Goal: Task Accomplishment & Management: Manage account settings

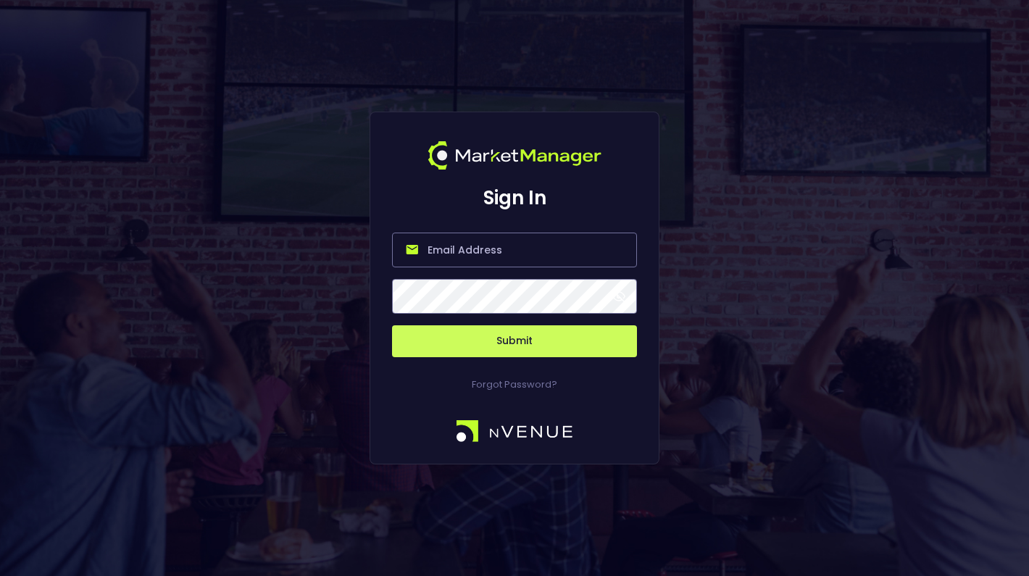
type input "[PERSON_NAME][EMAIL_ADDRESS][DOMAIN_NAME]"
click at [617, 295] on span at bounding box center [618, 296] width 13 height 13
click at [602, 341] on button "Submit" at bounding box center [514, 341] width 245 height 32
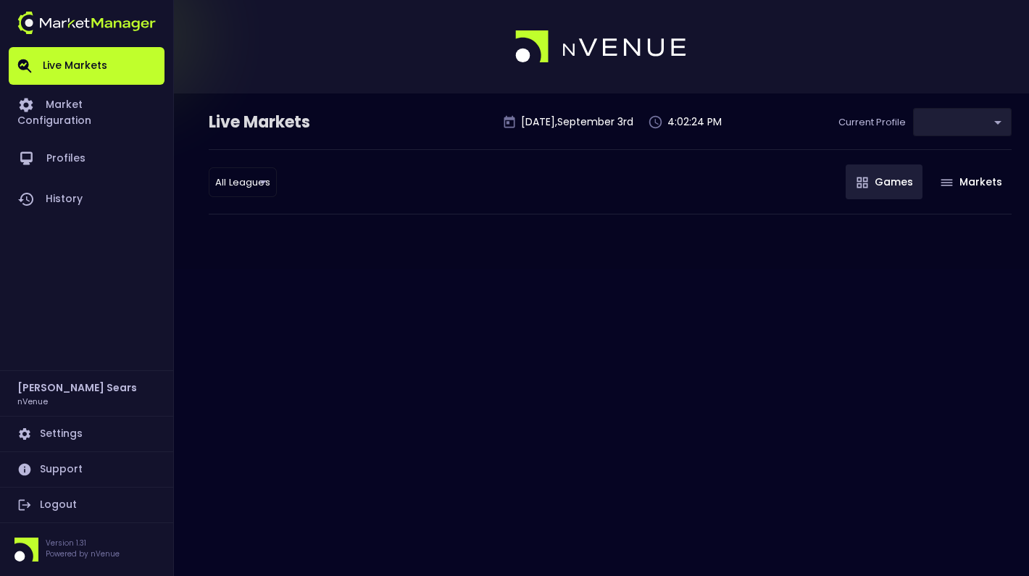
type input "0d810fa5-e353-4d9c-b11d-31f095cae871"
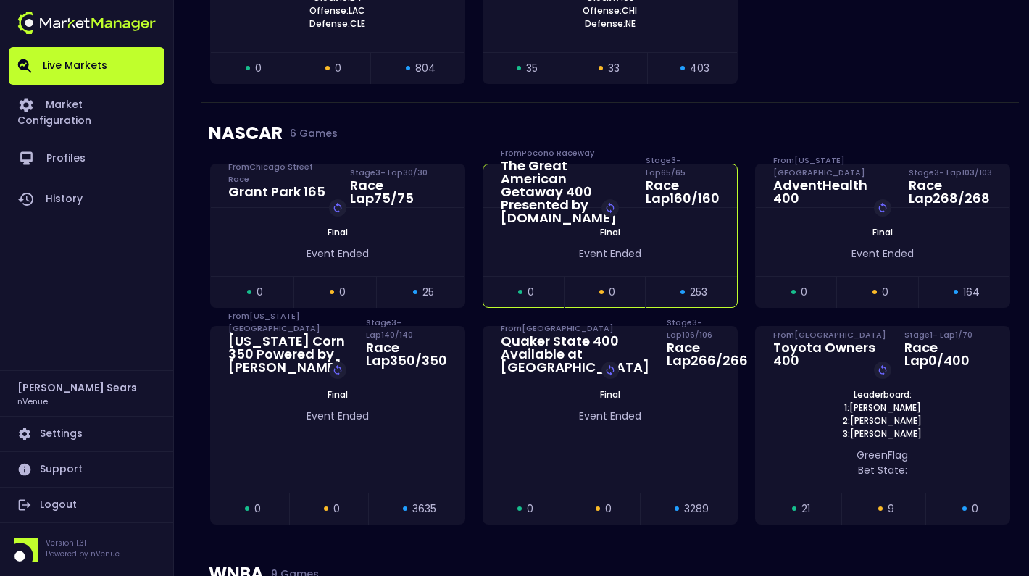
scroll to position [546, 0]
click at [60, 503] on link "Logout" at bounding box center [87, 505] width 156 height 35
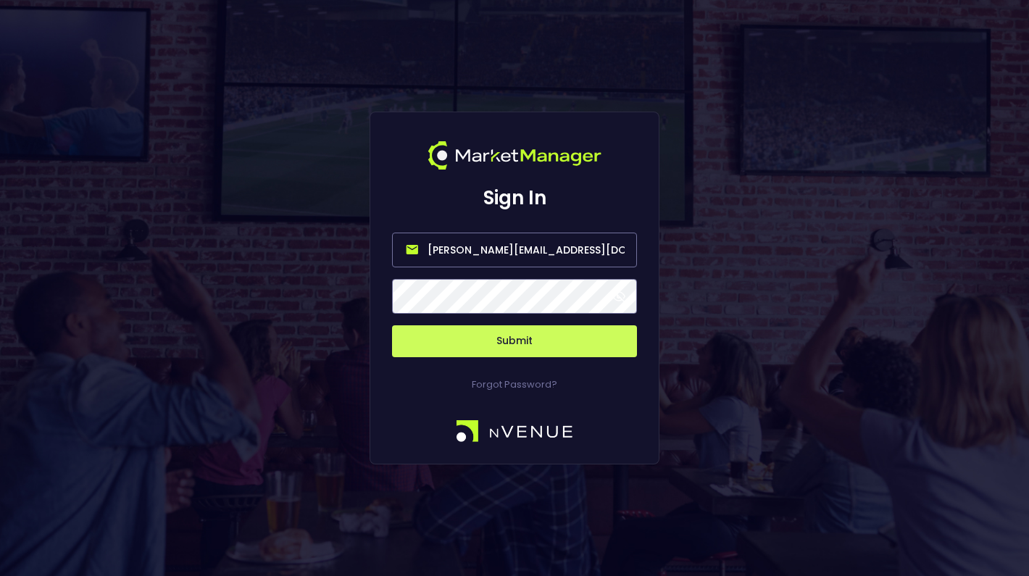
click at [540, 253] on input "[PERSON_NAME][EMAIL_ADDRESS][DOMAIN_NAME]" at bounding box center [514, 250] width 245 height 35
click at [545, 251] on input "[PERSON_NAME][EMAIL_ADDRESS][DOMAIN_NAME]" at bounding box center [514, 250] width 245 height 35
click at [544, 251] on input "[PERSON_NAME][EMAIL_ADDRESS][DOMAIN_NAME]" at bounding box center [514, 250] width 245 height 35
type input "[PERSON_NAME][EMAIL_ADDRESS][DOMAIN_NAME]"
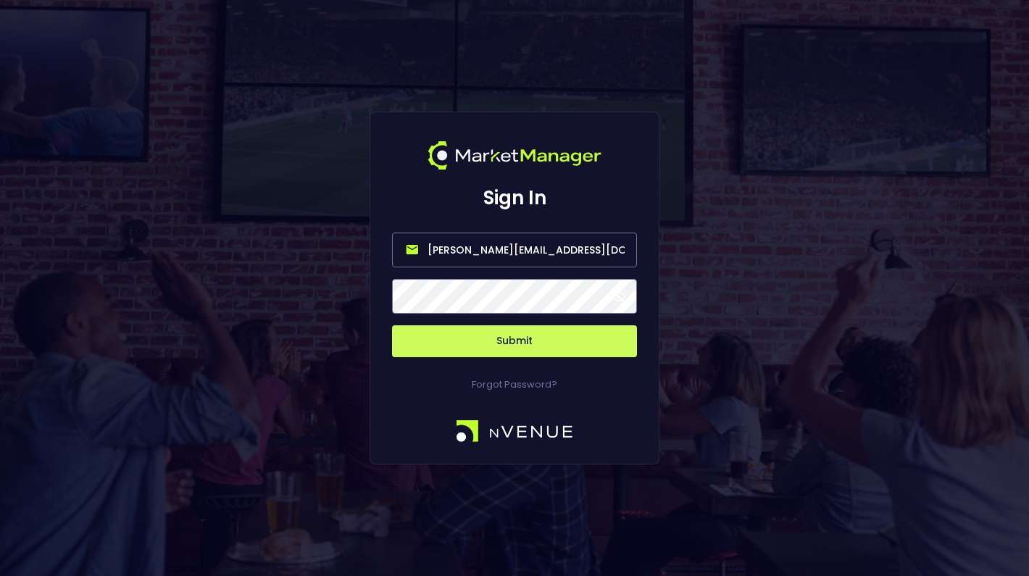
click at [392, 325] on button "Submit" at bounding box center [514, 341] width 245 height 32
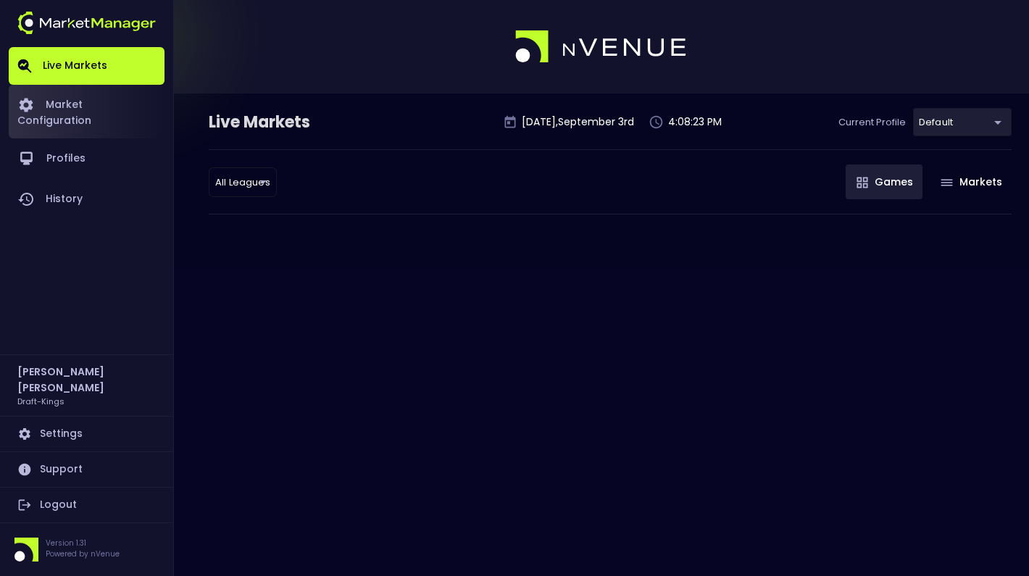
click at [121, 109] on link "Market Configuration" at bounding box center [87, 112] width 156 height 54
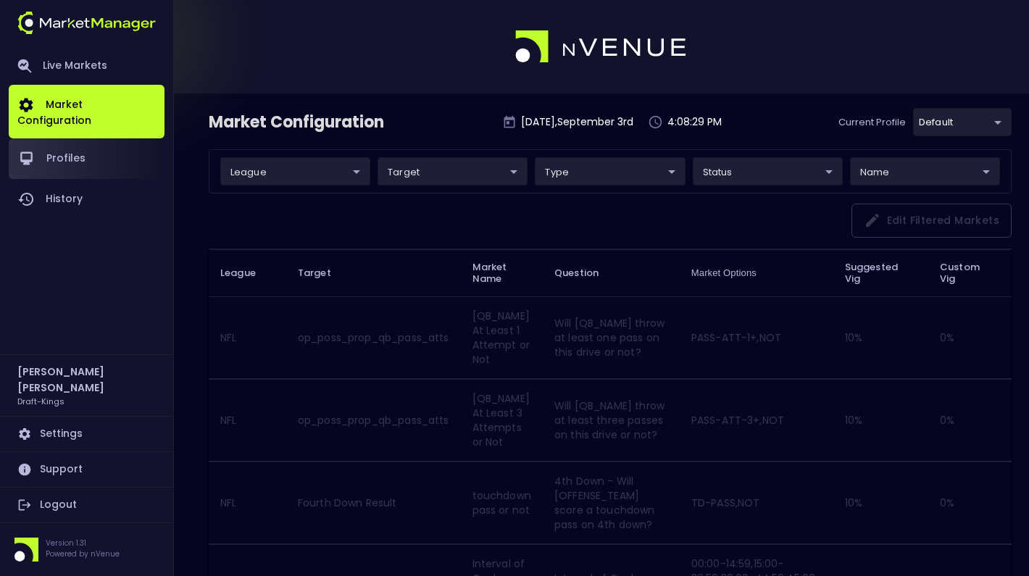
click at [79, 147] on link "Profiles" at bounding box center [87, 158] width 156 height 41
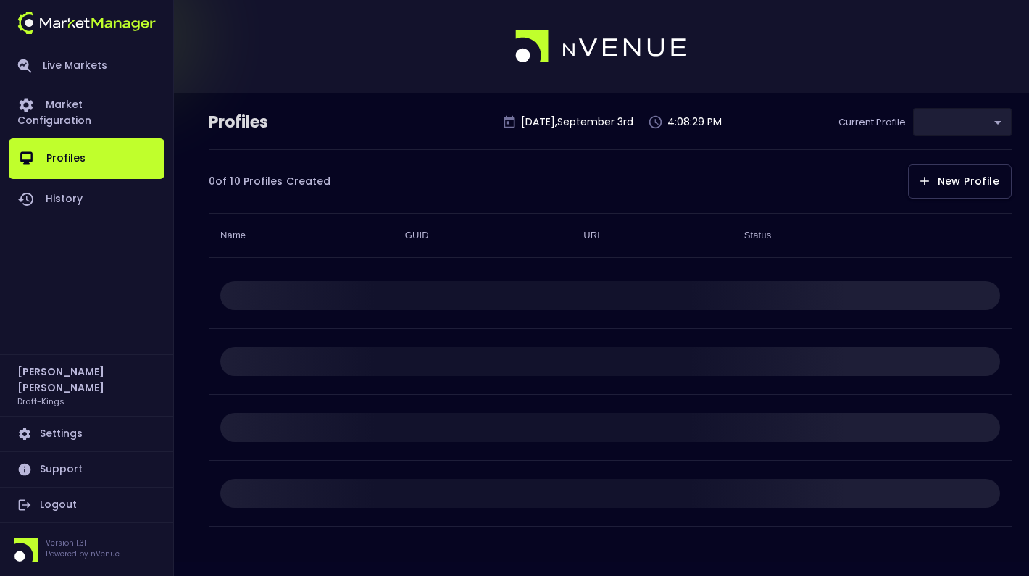
type input "9f4e1e3a-783d-4a9a-9f64-9edc5eb24e20"
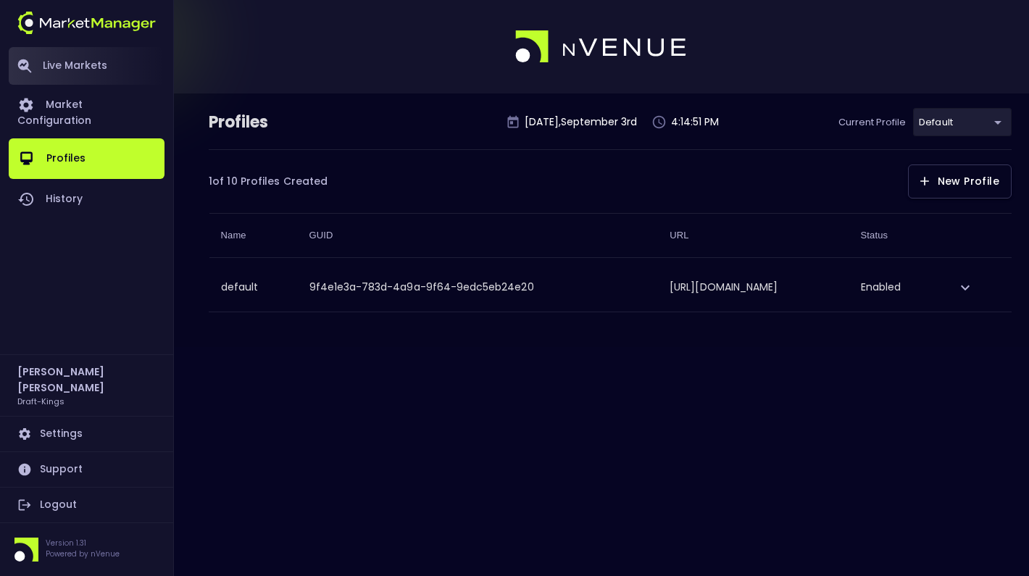
click at [74, 76] on link "Live Markets" at bounding box center [87, 66] width 156 height 38
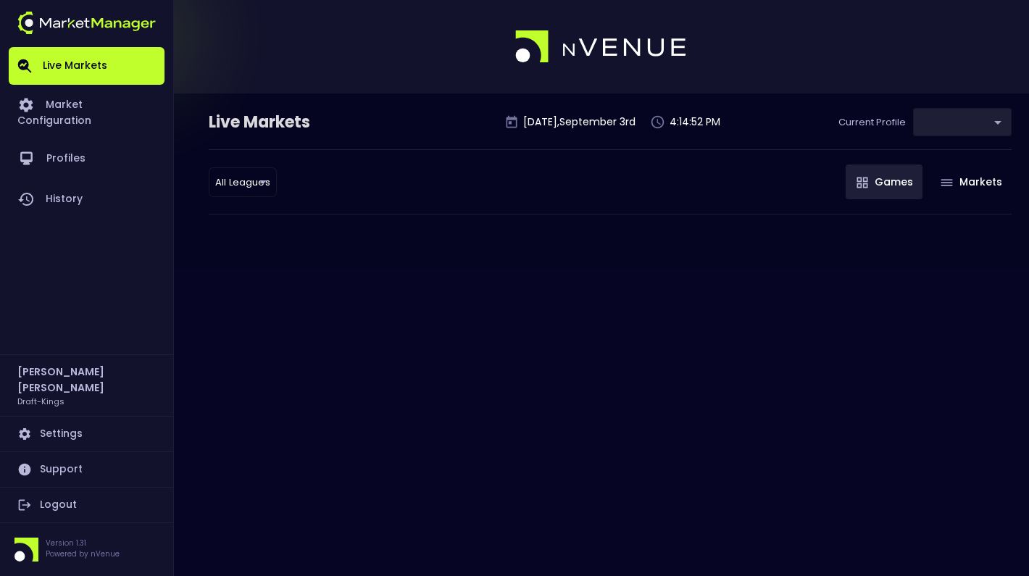
type input "9f4e1e3a-783d-4a9a-9f64-9edc5eb24e20"
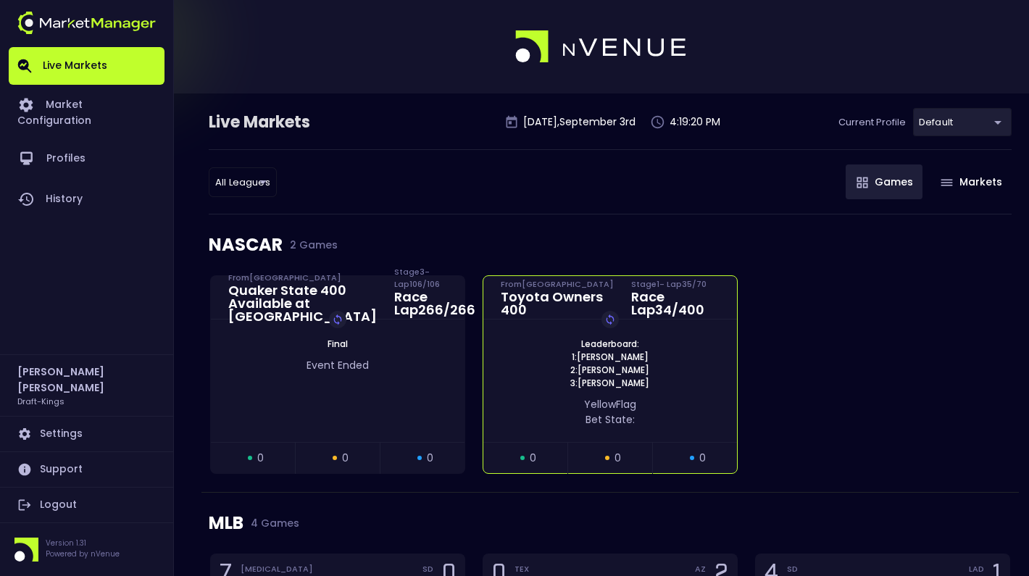
click at [510, 332] on div "Leaderboard: 1: [PERSON_NAME] 2: [PERSON_NAME] 3: [PERSON_NAME] Replay Game yel…" at bounding box center [610, 380] width 254 height 122
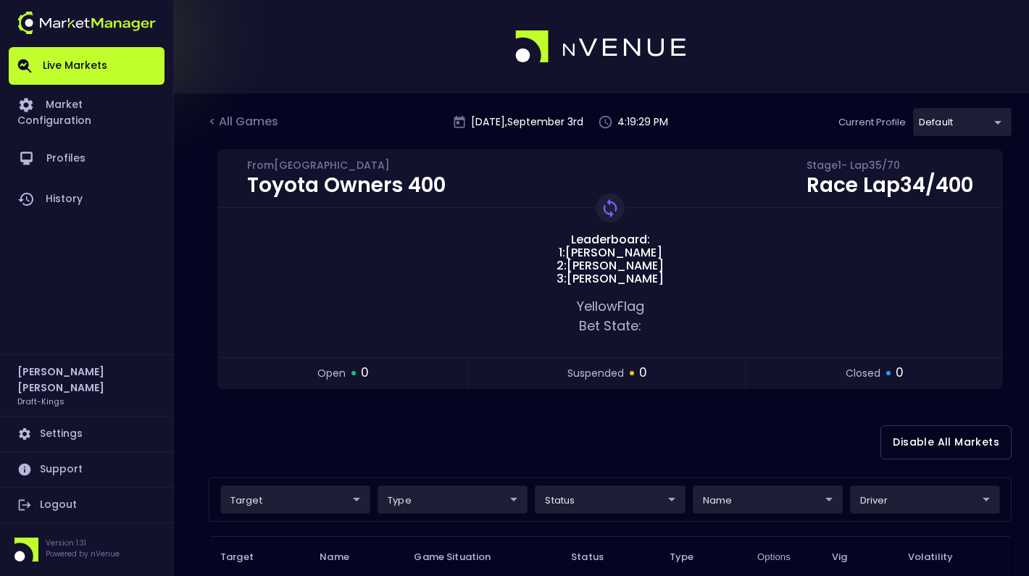
click at [67, 498] on link "Logout" at bounding box center [87, 505] width 156 height 35
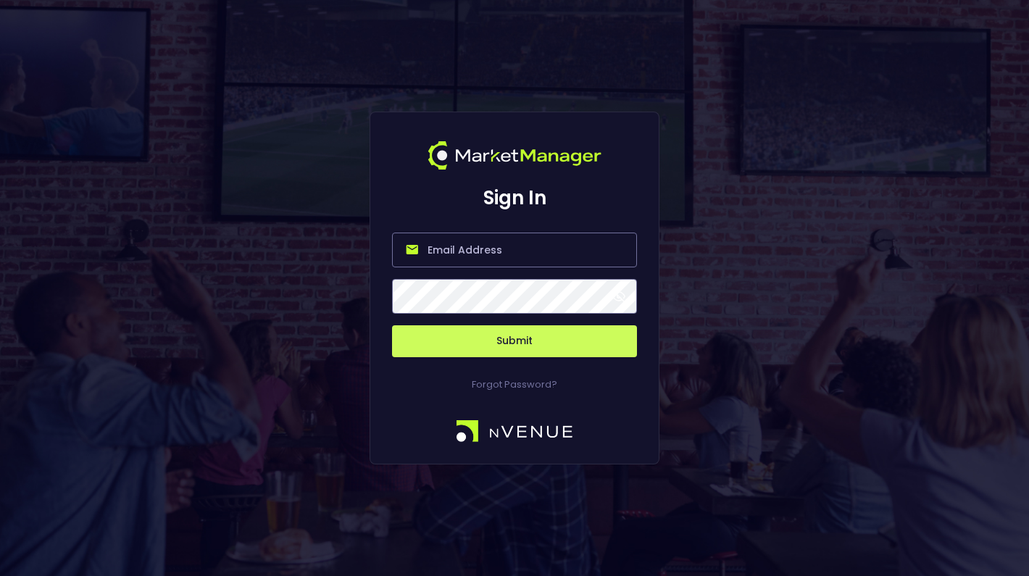
type input "[PERSON_NAME][EMAIL_ADDRESS][DOMAIN_NAME]"
click at [617, 296] on span at bounding box center [618, 296] width 13 height 13
click at [554, 341] on button "Submit" at bounding box center [514, 341] width 245 height 32
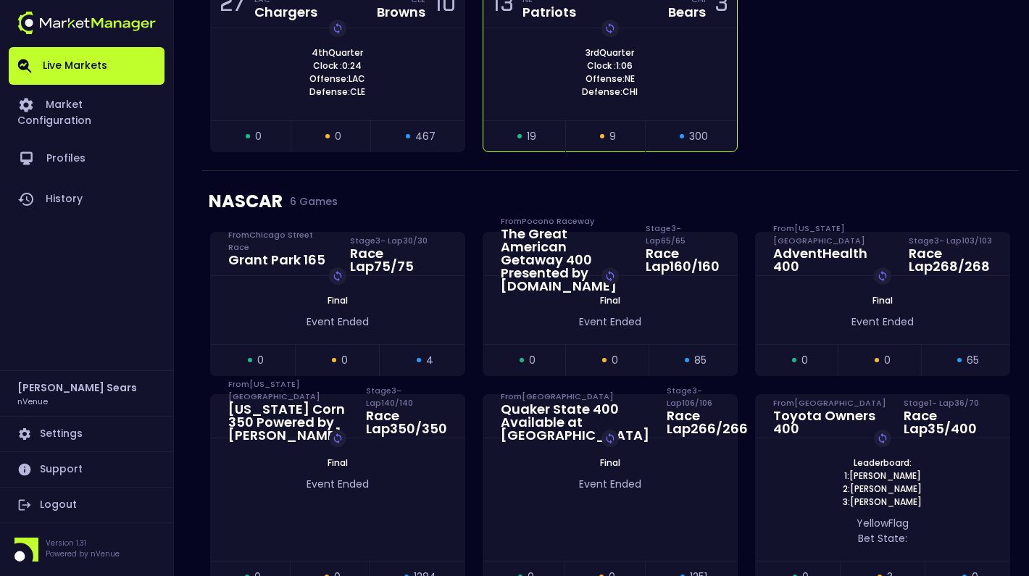
scroll to position [482, 0]
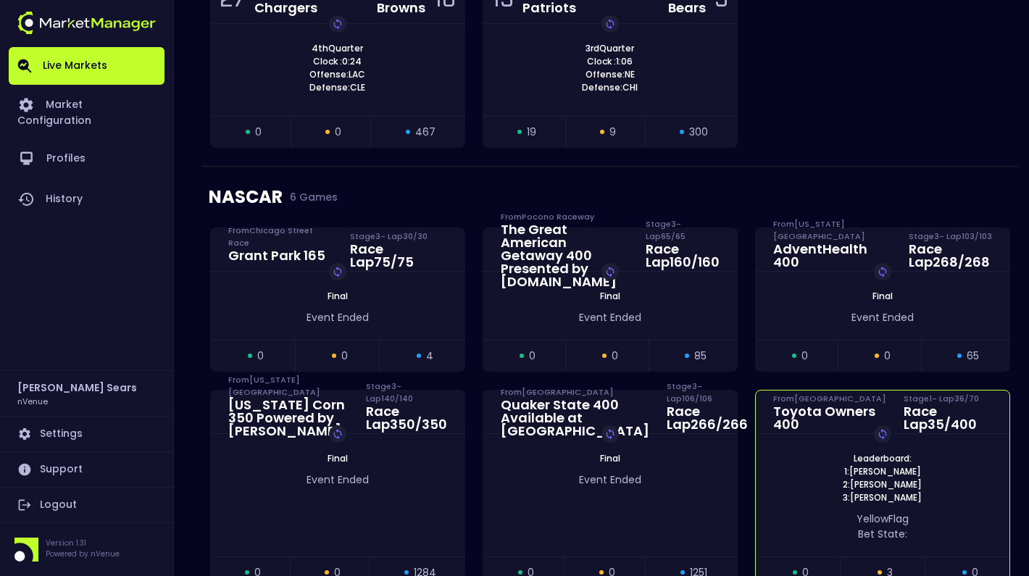
click at [863, 464] on span "Leaderboard:" at bounding box center [882, 458] width 67 height 13
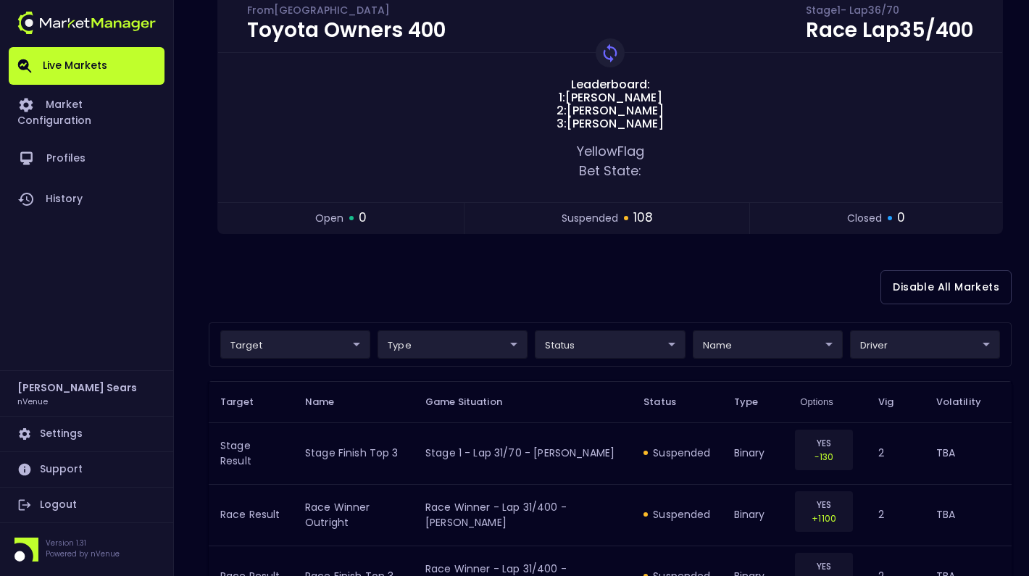
scroll to position [0, 0]
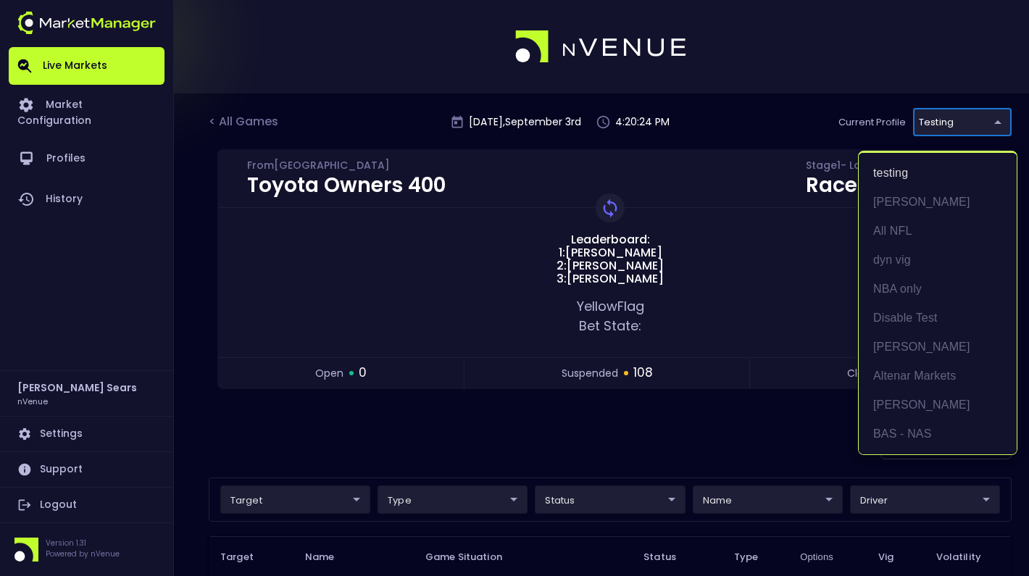
click at [913, 432] on li "BAS - NAS" at bounding box center [937, 433] width 158 height 29
type input "0d810fa5-e353-4d9c-b11d-31f095cae871"
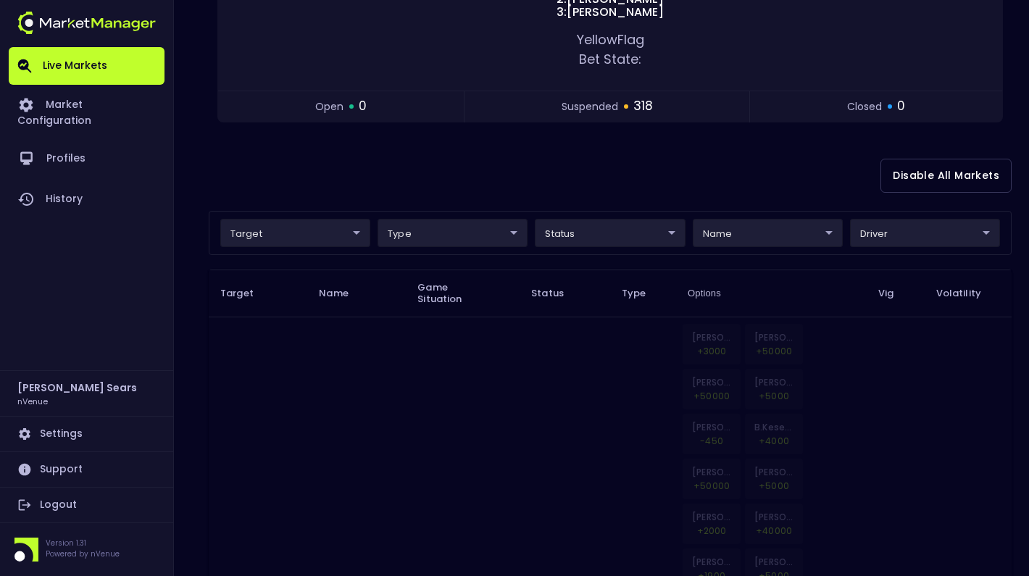
scroll to position [360, 0]
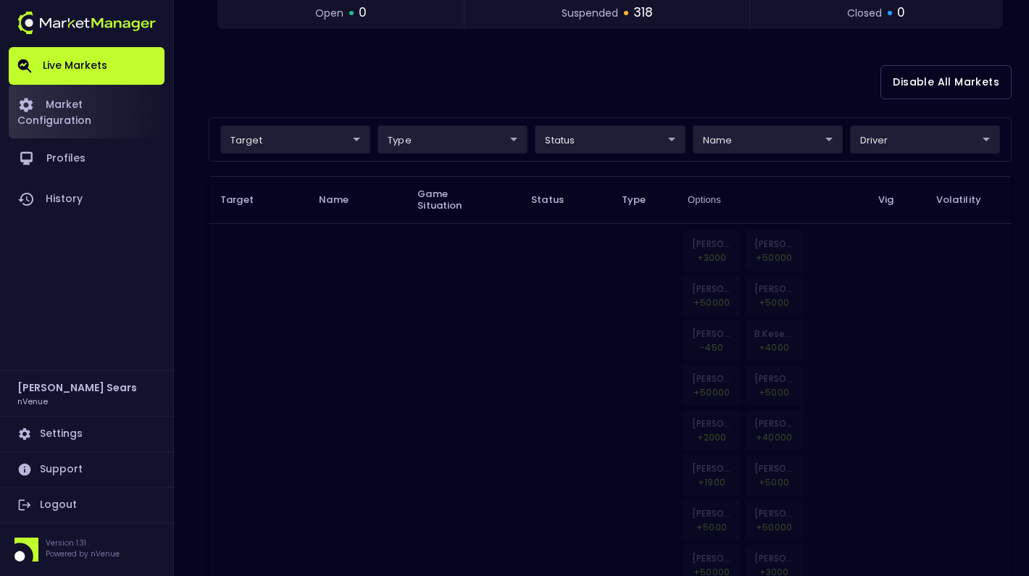
click at [133, 108] on link "Market Configuration" at bounding box center [87, 112] width 156 height 54
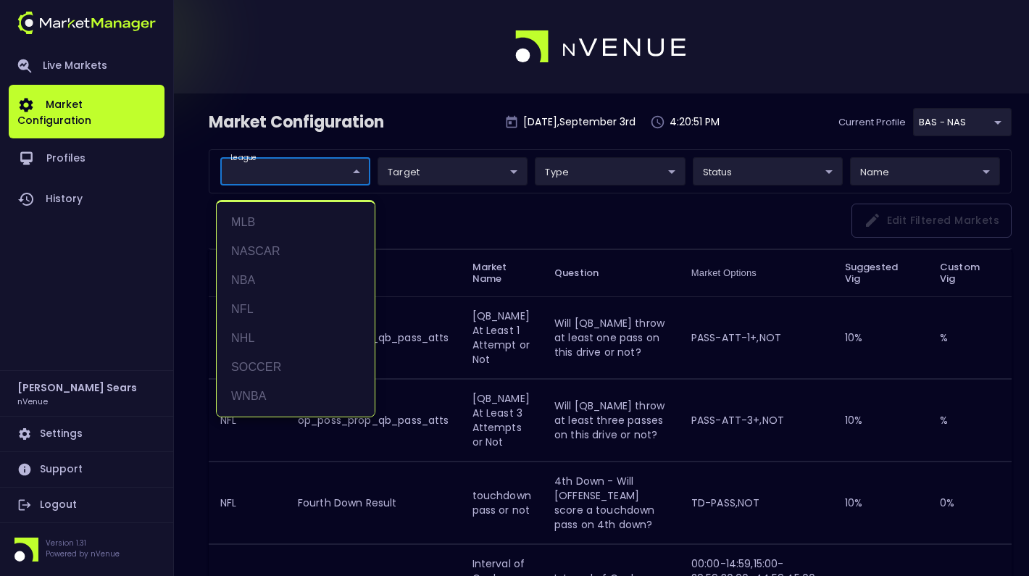
click at [569, 173] on div at bounding box center [514, 288] width 1029 height 576
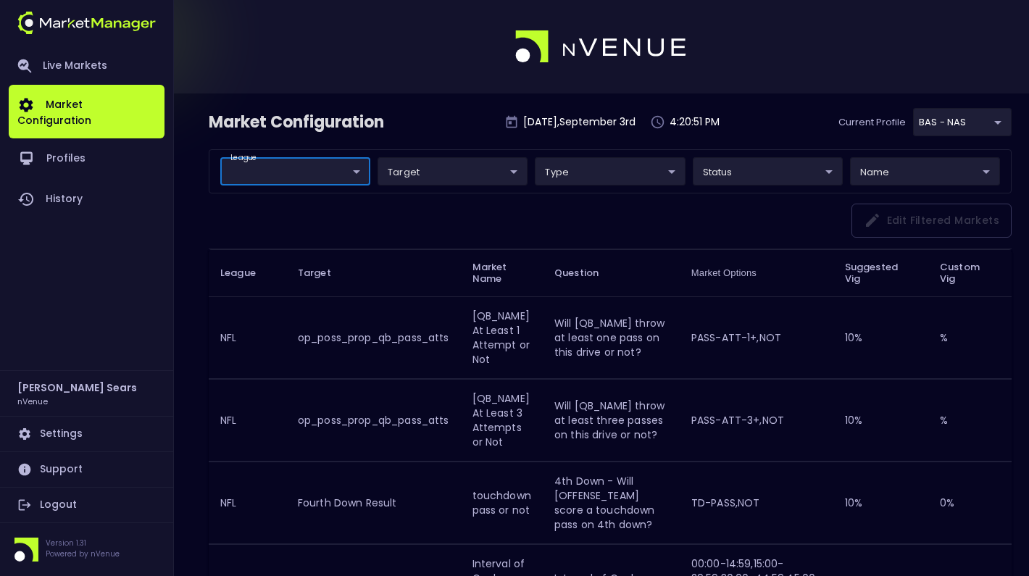
click at [685, 173] on div "type ​ ​" at bounding box center [609, 171] width 157 height 28
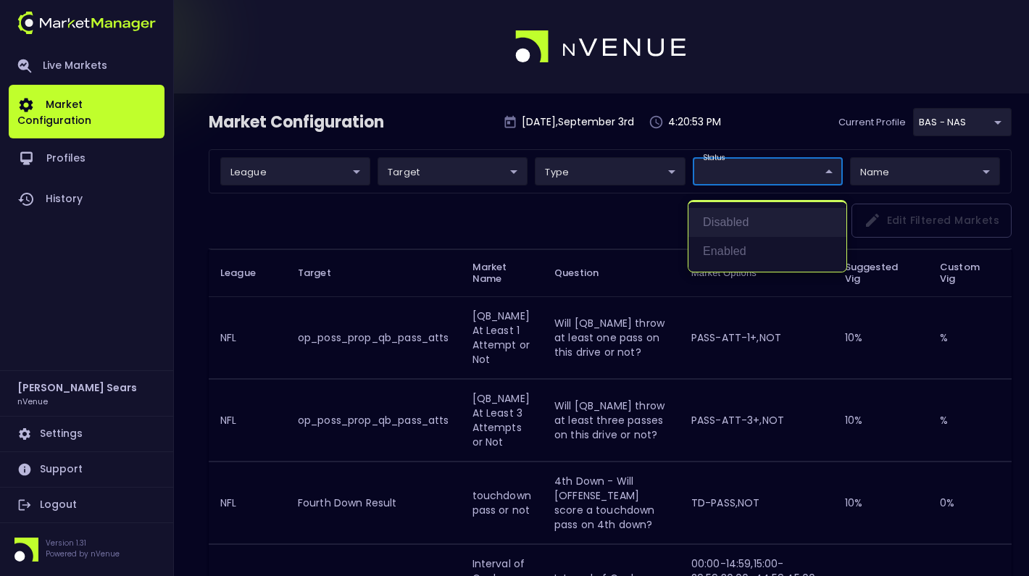
click at [729, 215] on li "Disabled" at bounding box center [767, 222] width 158 height 29
type input "Disabled"
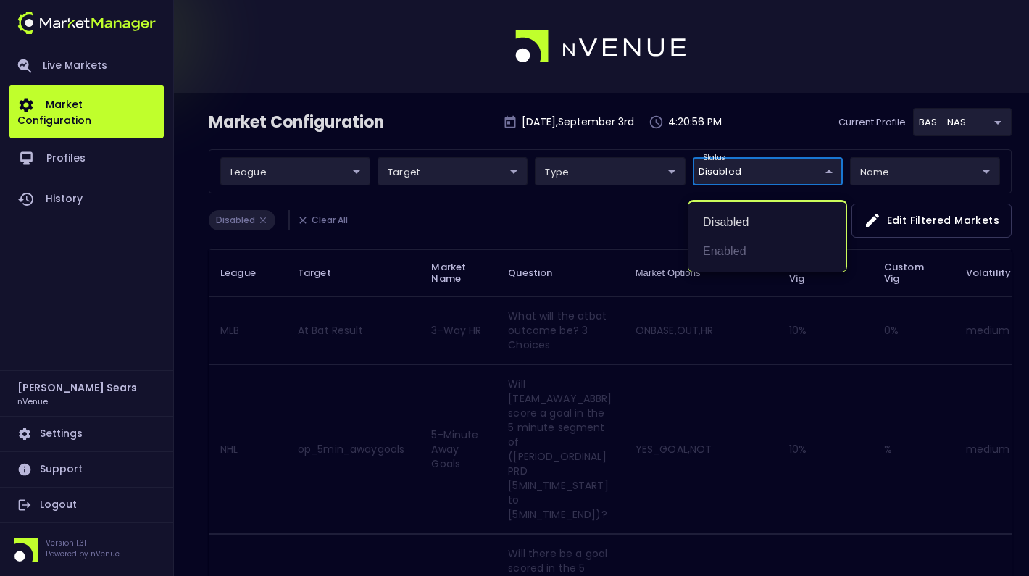
click at [758, 130] on div at bounding box center [514, 288] width 1029 height 576
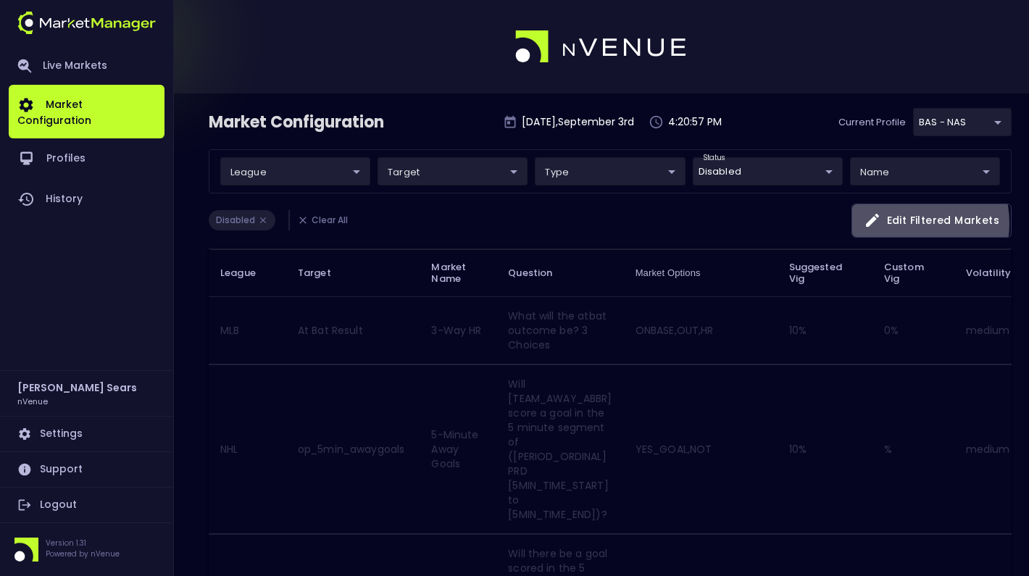
click at [898, 223] on button "Edit filtered markets" at bounding box center [931, 221] width 160 height 34
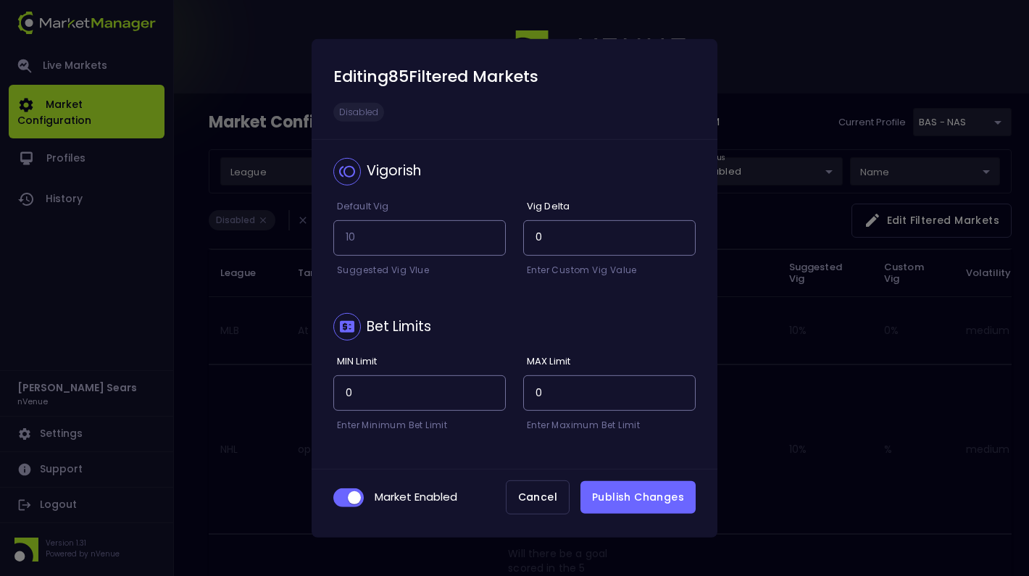
click at [611, 495] on button "Publish Changes" at bounding box center [637, 497] width 115 height 33
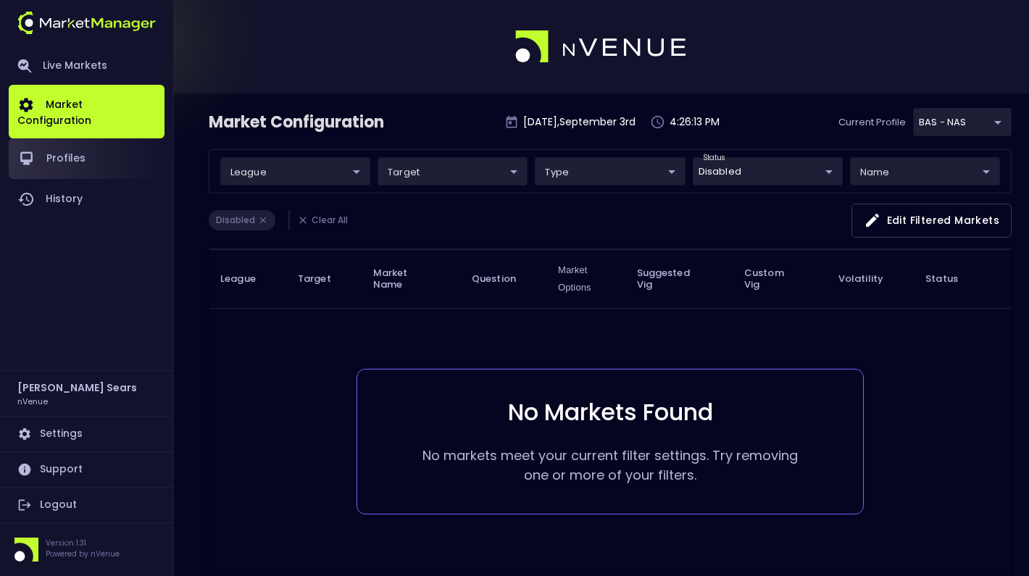
click at [69, 154] on link "Profiles" at bounding box center [87, 158] width 156 height 41
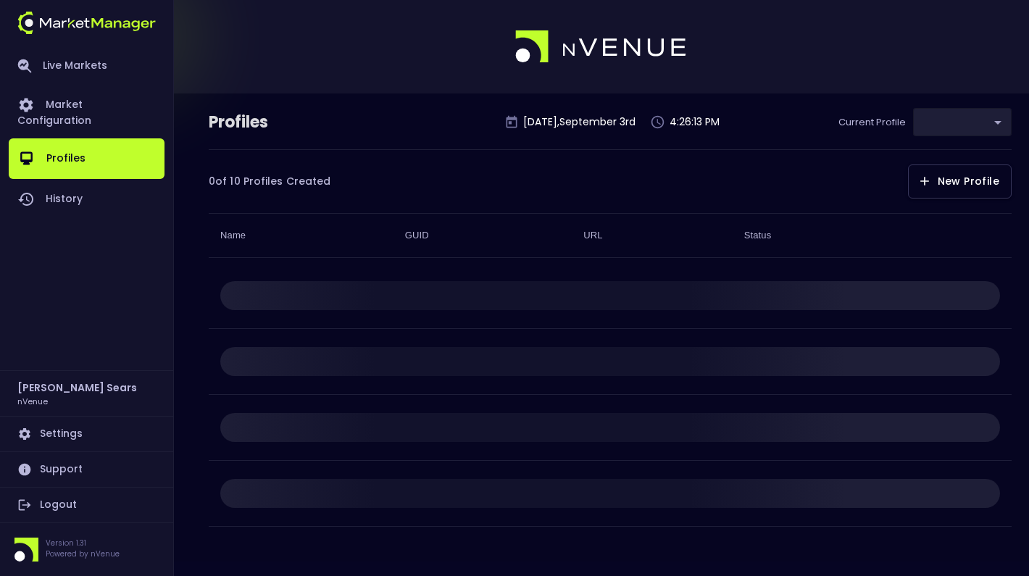
type input "0d810fa5-e353-4d9c-b11d-31f095cae871"
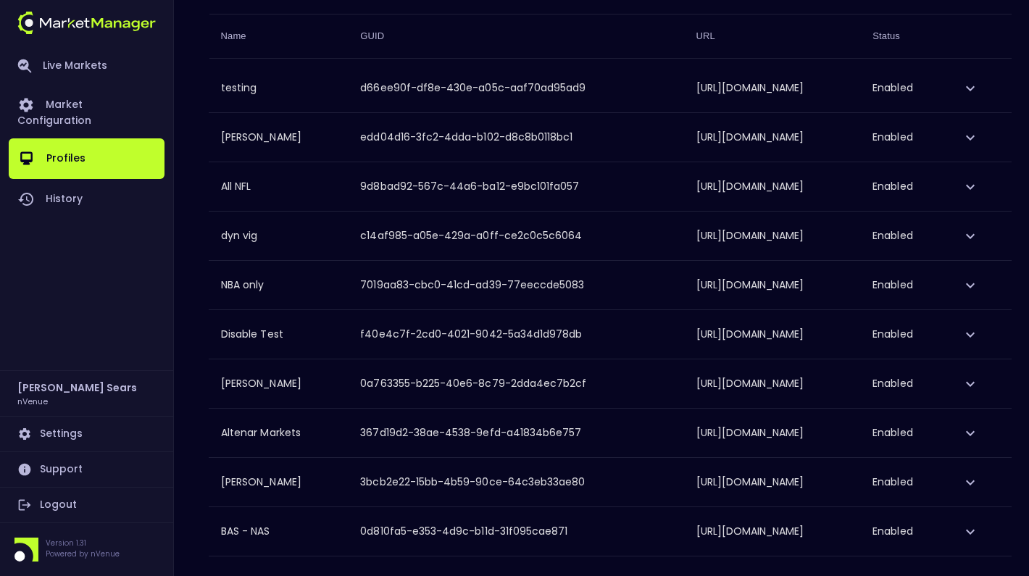
scroll to position [258, 0]
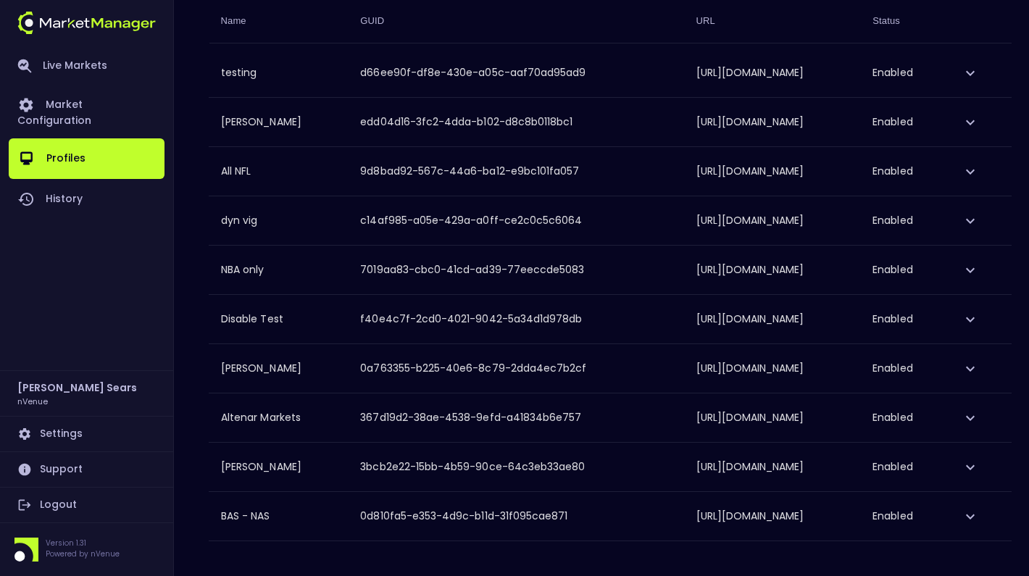
click at [979, 518] on icon "expand row" at bounding box center [969, 516] width 17 height 17
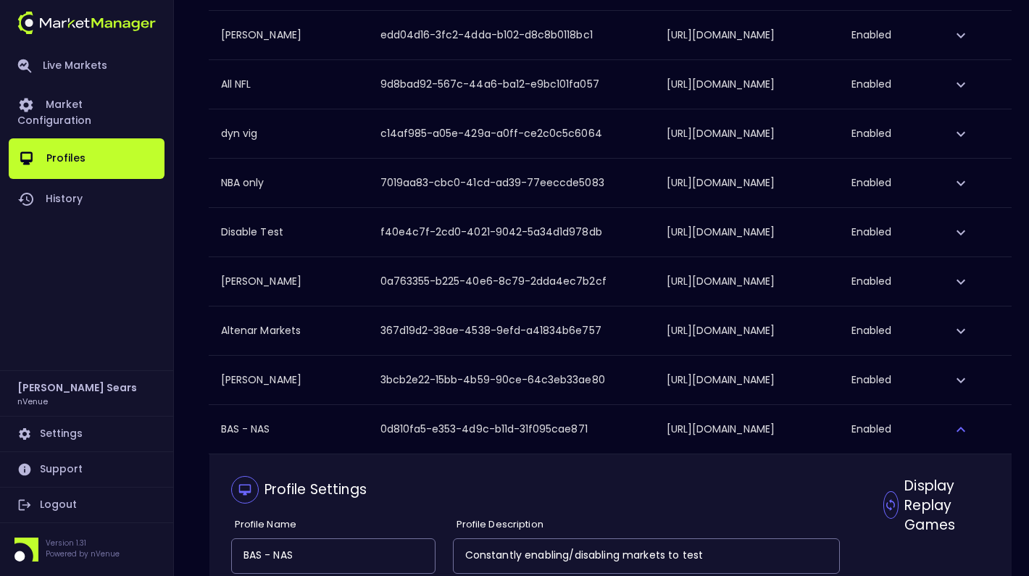
scroll to position [560, 0]
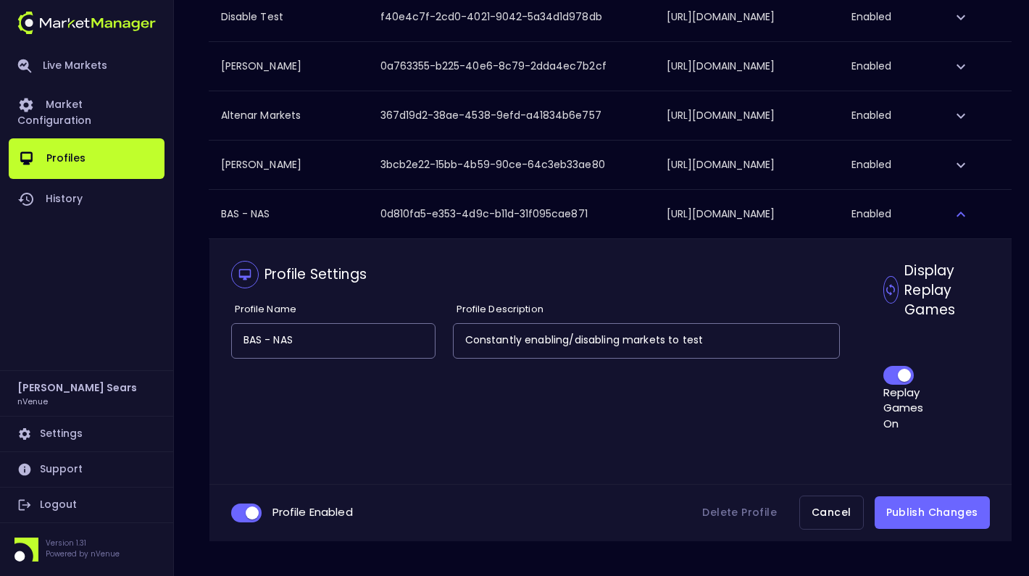
click at [375, 349] on input "BAS - NAS" at bounding box center [333, 341] width 203 height 34
type input "BAS - All"
click at [887, 506] on button "Publish Changes" at bounding box center [931, 512] width 115 height 33
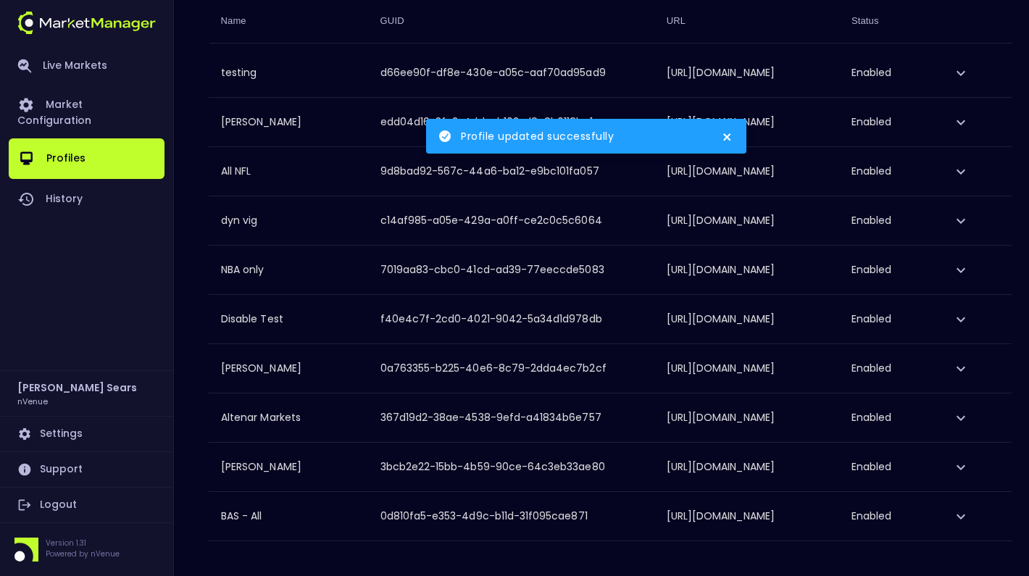
scroll to position [258, 0]
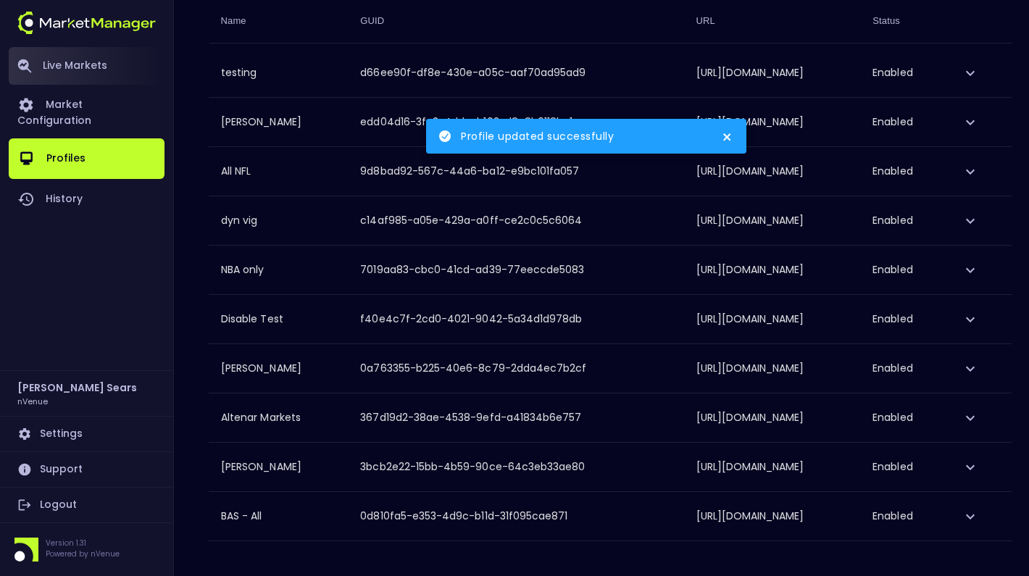
click at [126, 70] on link "Live Markets" at bounding box center [87, 66] width 156 height 38
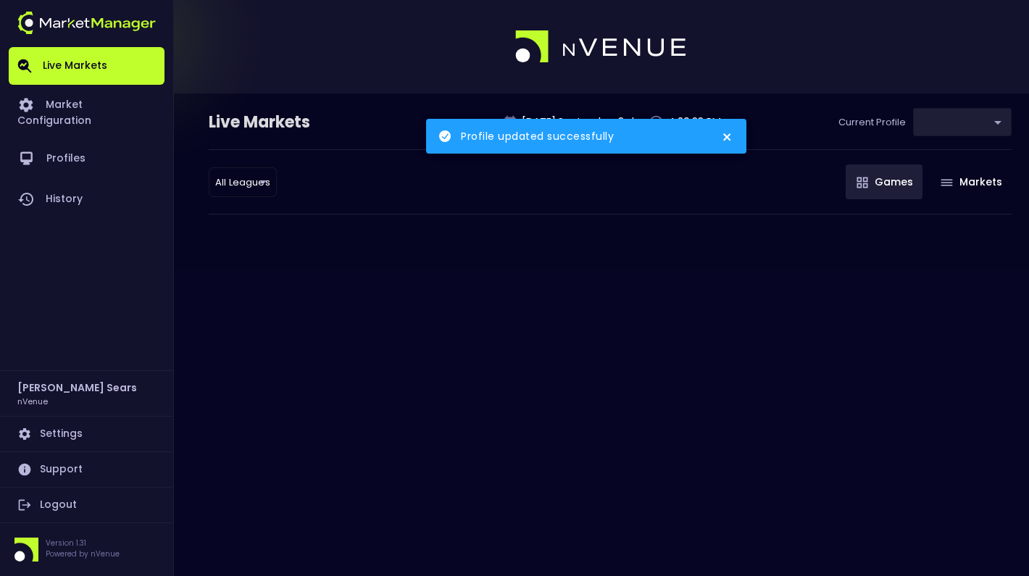
type input "0d810fa5-e353-4d9c-b11d-31f095cae871"
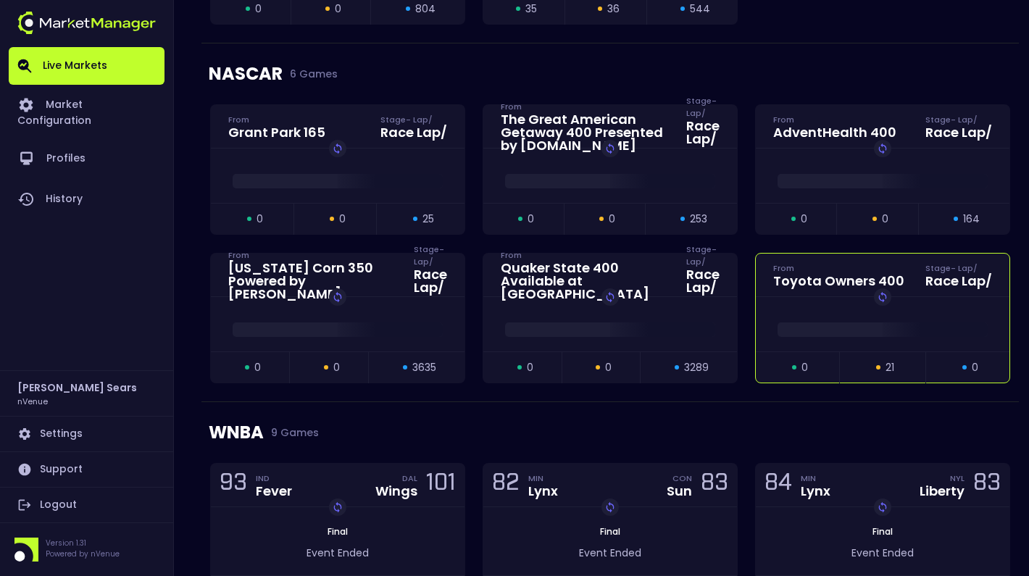
scroll to position [564, 0]
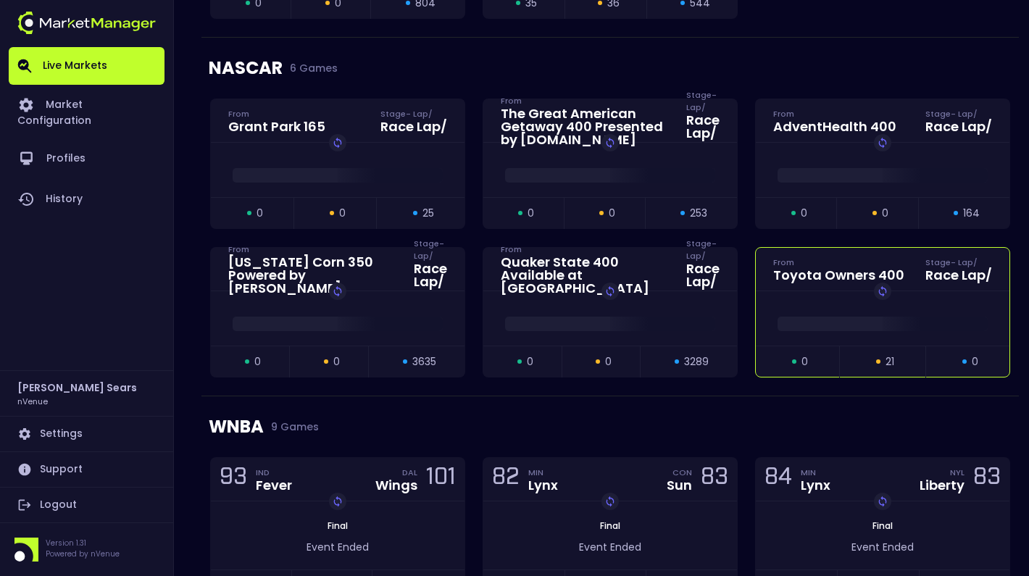
click at [790, 327] on span at bounding box center [882, 324] width 210 height 14
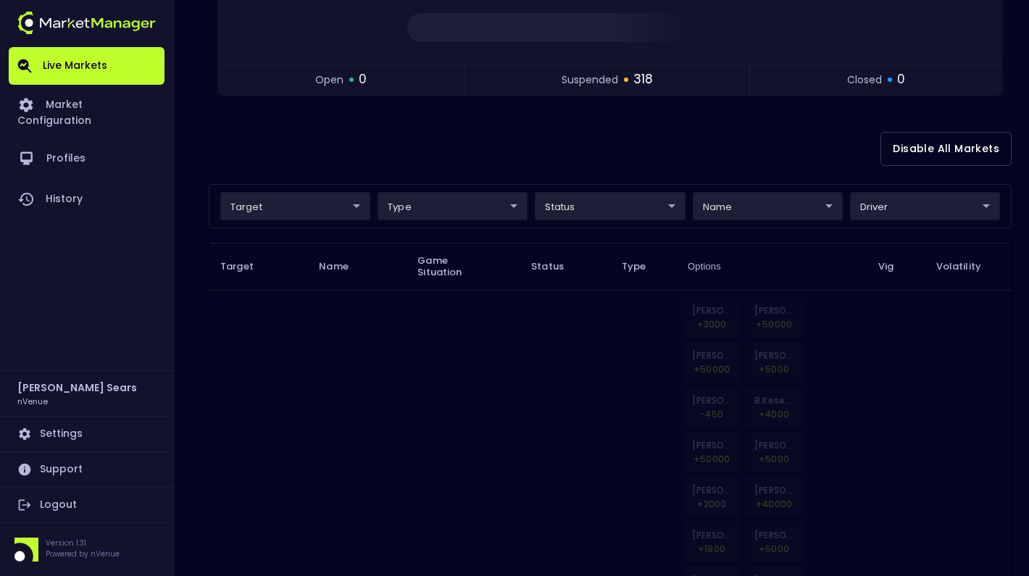
scroll to position [230, 0]
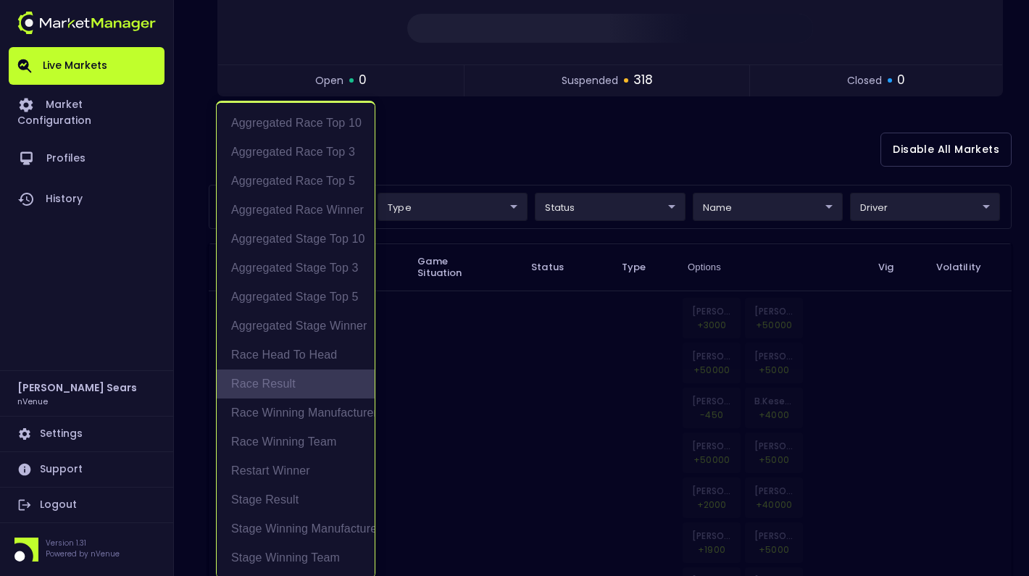
click at [288, 380] on li "Race Result" at bounding box center [296, 383] width 158 height 29
type input "Race Result"
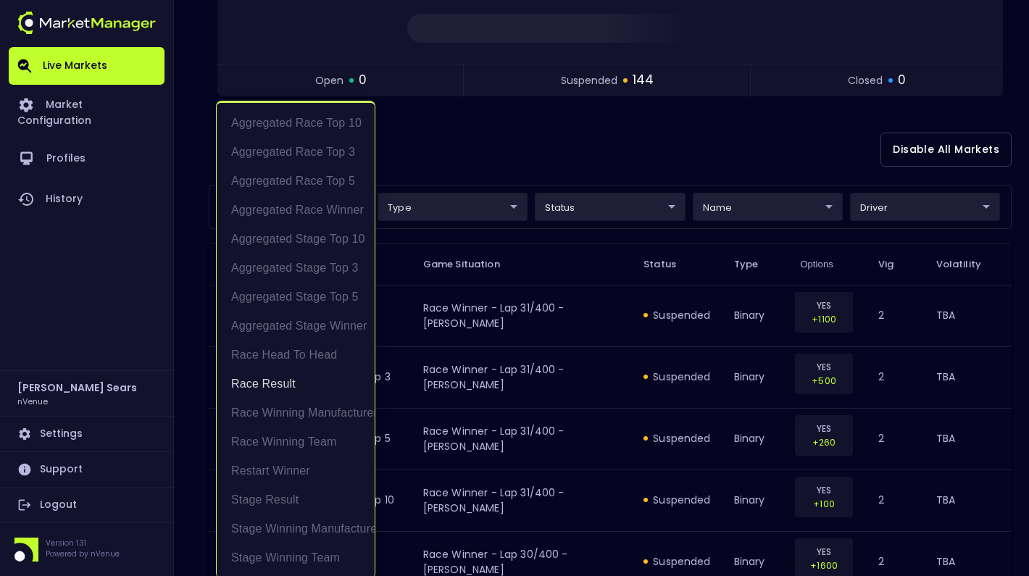
click at [509, 164] on div at bounding box center [514, 288] width 1029 height 576
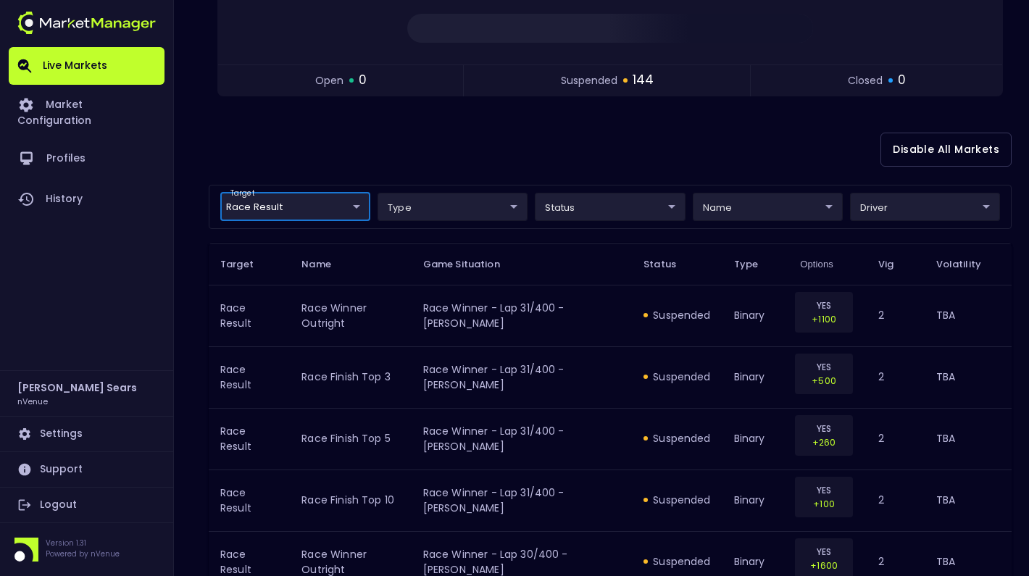
scroll to position [0, 0]
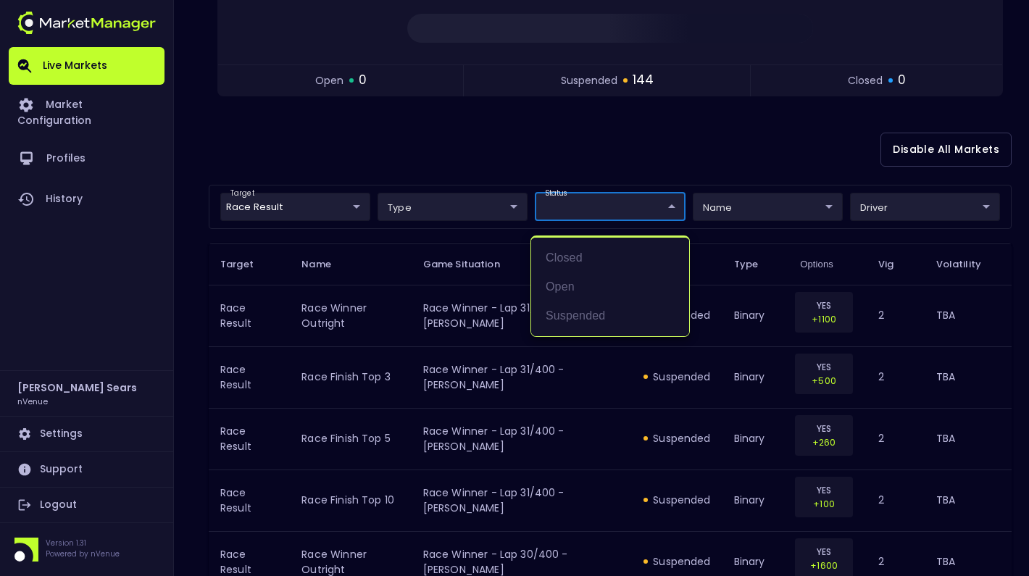
click at [480, 215] on div at bounding box center [514, 288] width 1029 height 576
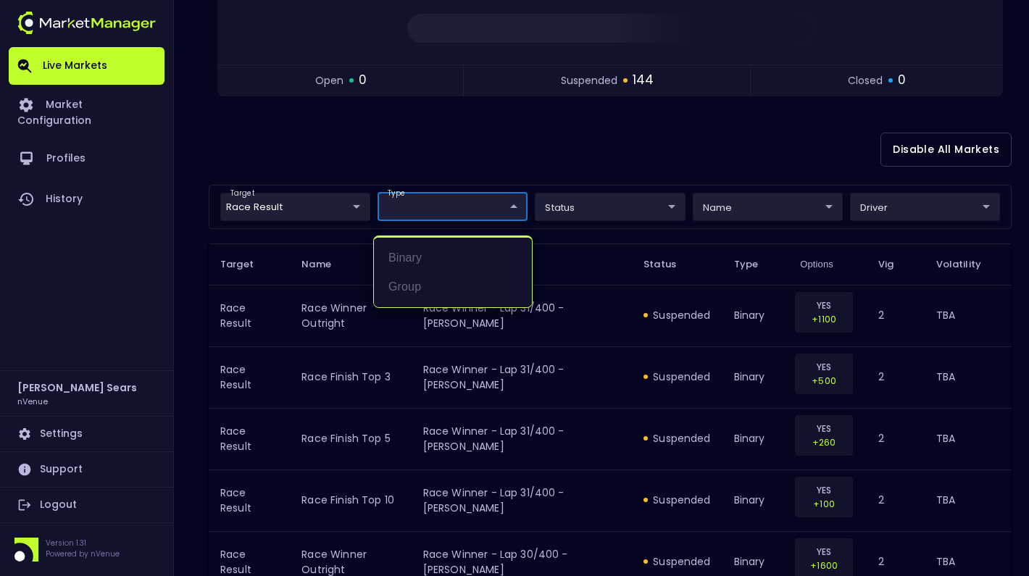
click at [742, 207] on div at bounding box center [514, 288] width 1029 height 576
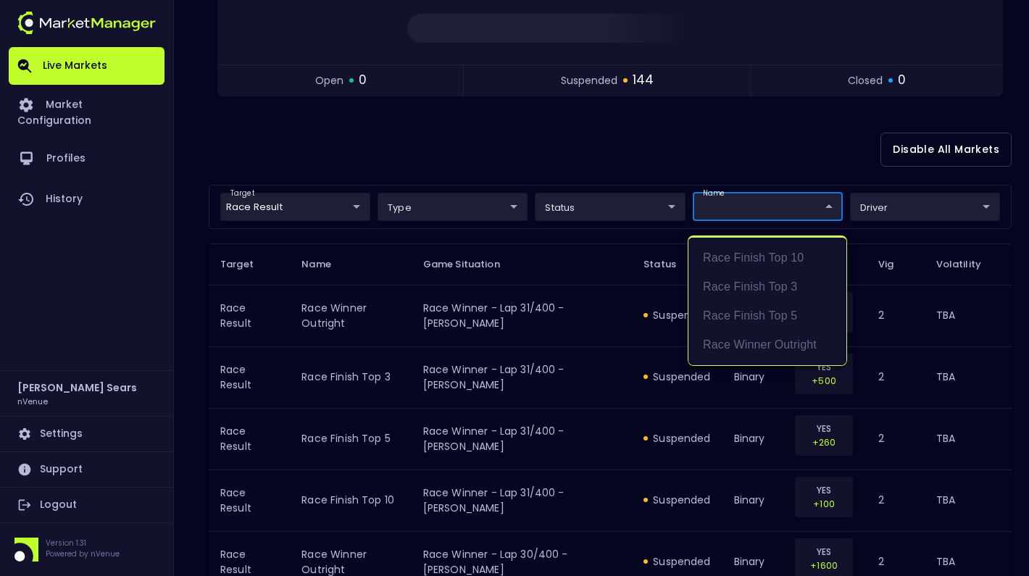
click at [790, 339] on li "Race Winner Outright" at bounding box center [767, 344] width 158 height 29
type input "binary"
type input "Race Winner Outright"
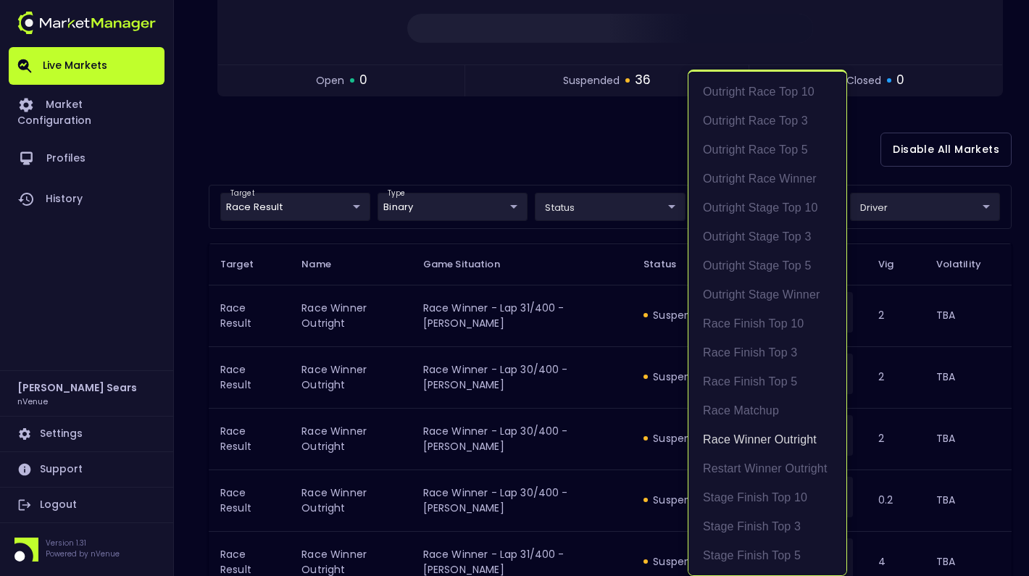
click at [913, 215] on div at bounding box center [514, 288] width 1029 height 576
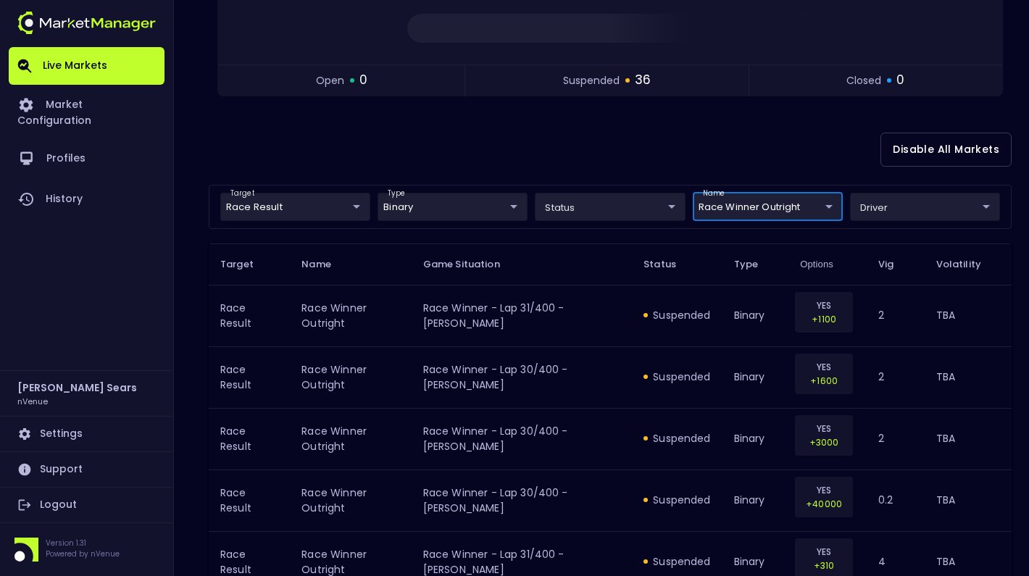
scroll to position [0, 0]
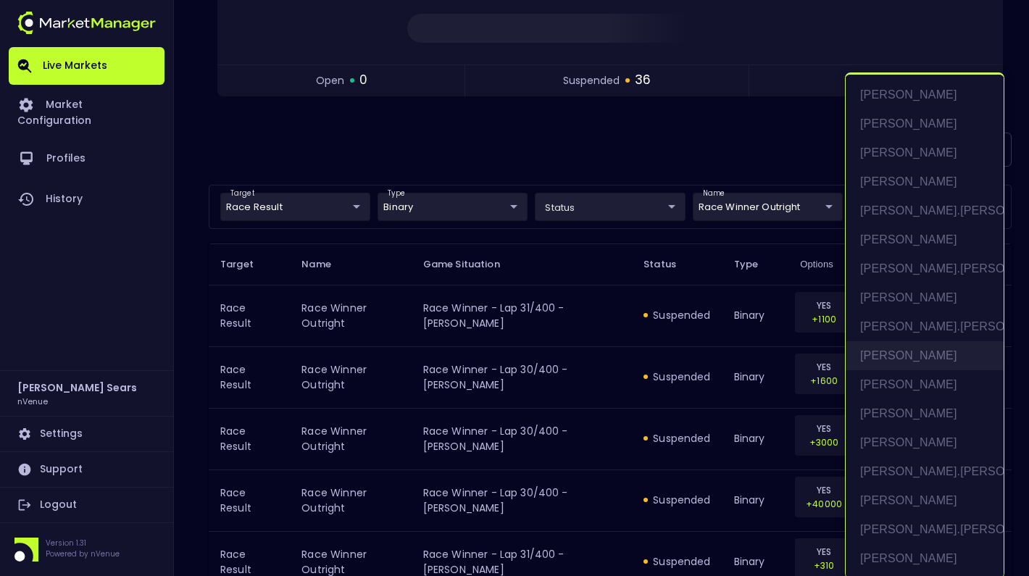
click at [907, 350] on li "[PERSON_NAME]" at bounding box center [924, 355] width 158 height 29
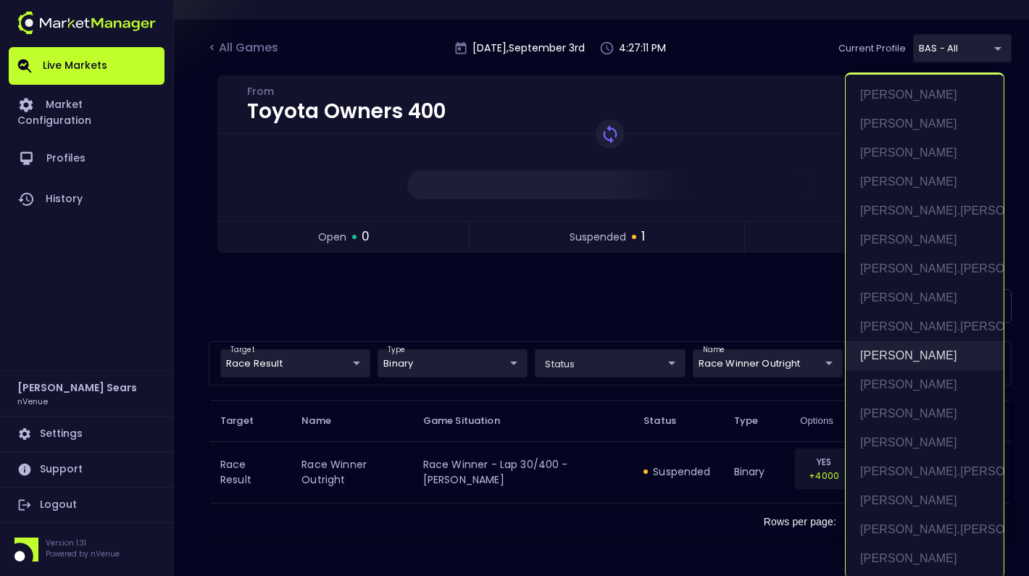
scroll to position [73, 0]
click at [911, 381] on li "[PERSON_NAME]" at bounding box center [924, 384] width 158 height 29
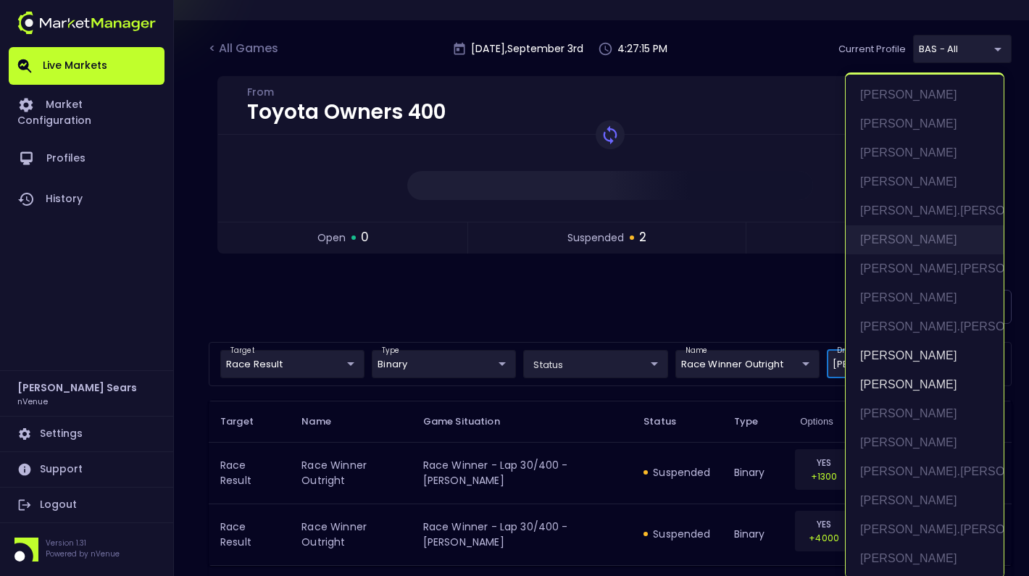
click at [895, 241] on li "[PERSON_NAME]" at bounding box center [924, 239] width 158 height 29
type input "[PERSON_NAME],[PERSON_NAME],[PERSON_NAME]"
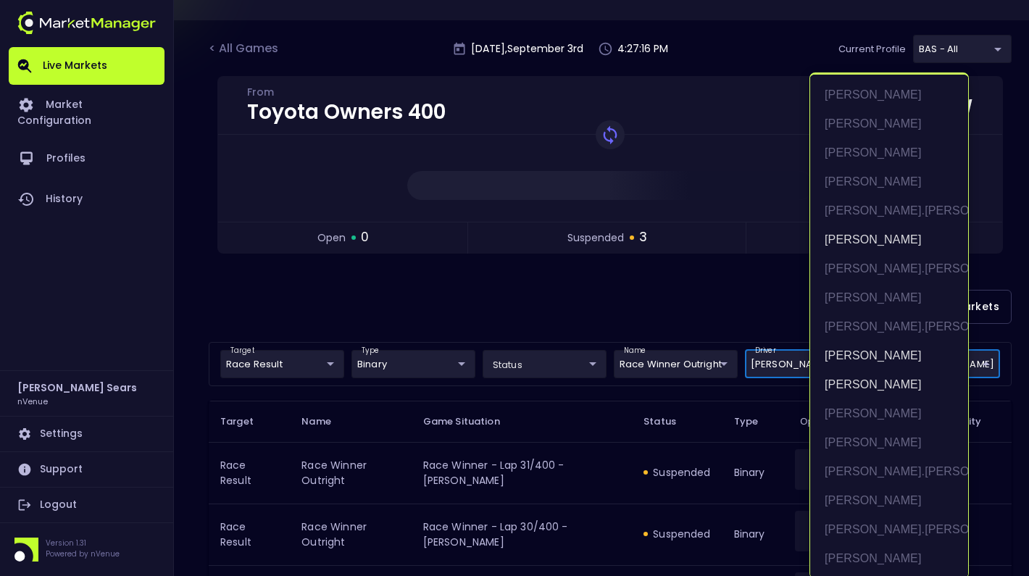
click at [732, 290] on div at bounding box center [514, 288] width 1029 height 576
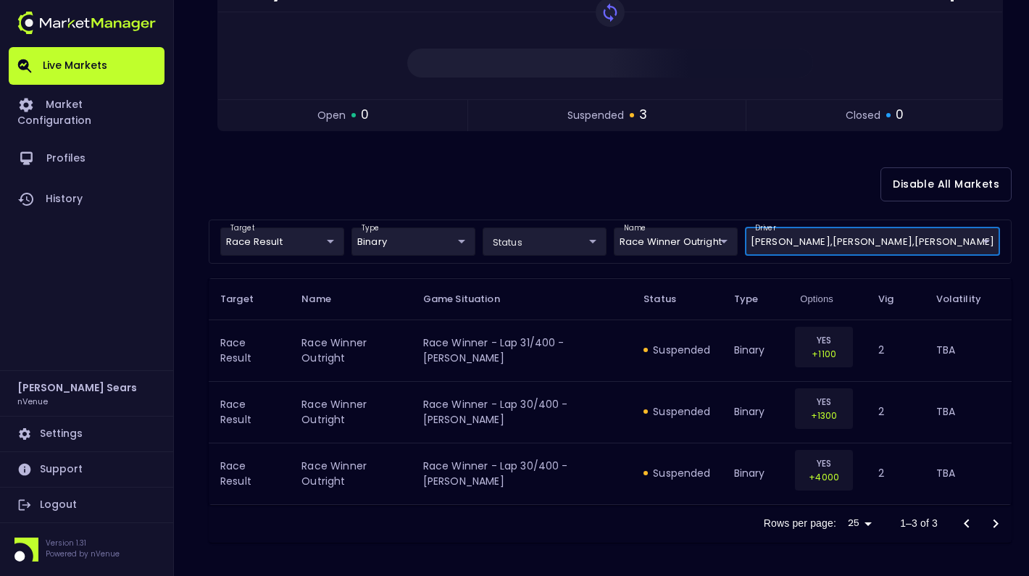
scroll to position [196, 0]
